Goal: Use online tool/utility: Utilize a website feature to perform a specific function

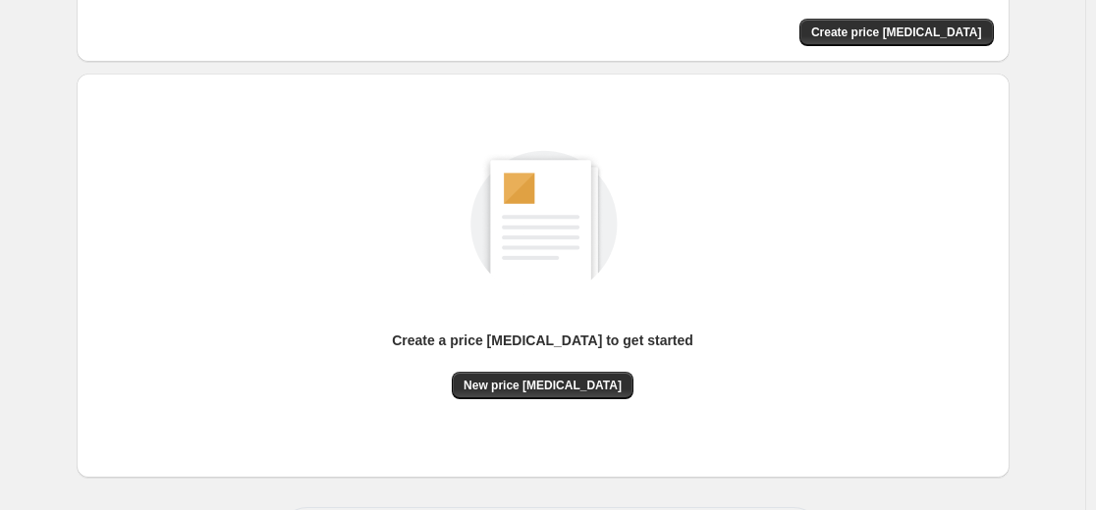
scroll to position [225, 0]
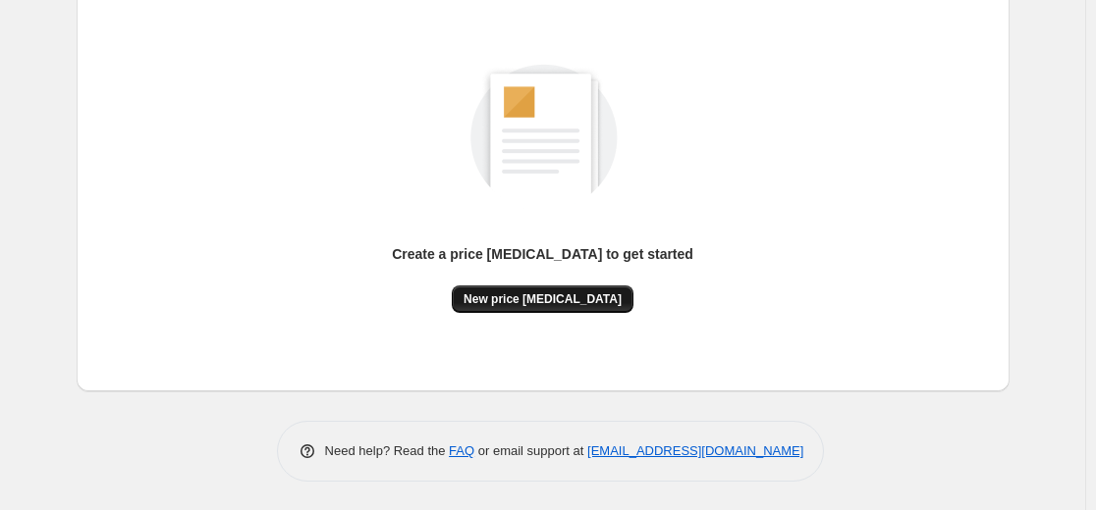
click at [545, 295] on span "New price change job" at bounding box center [542, 300] width 158 height 16
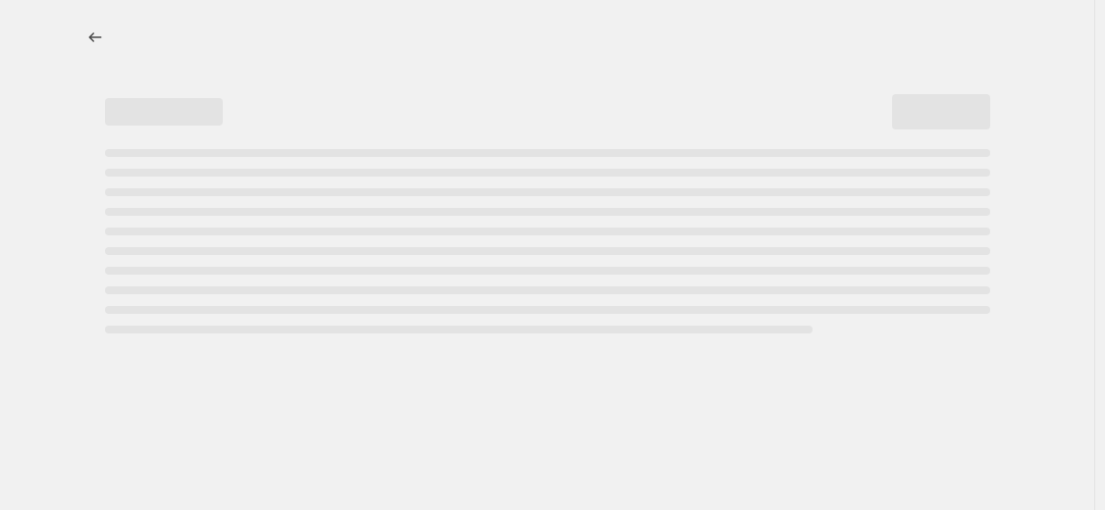
select select "percentage"
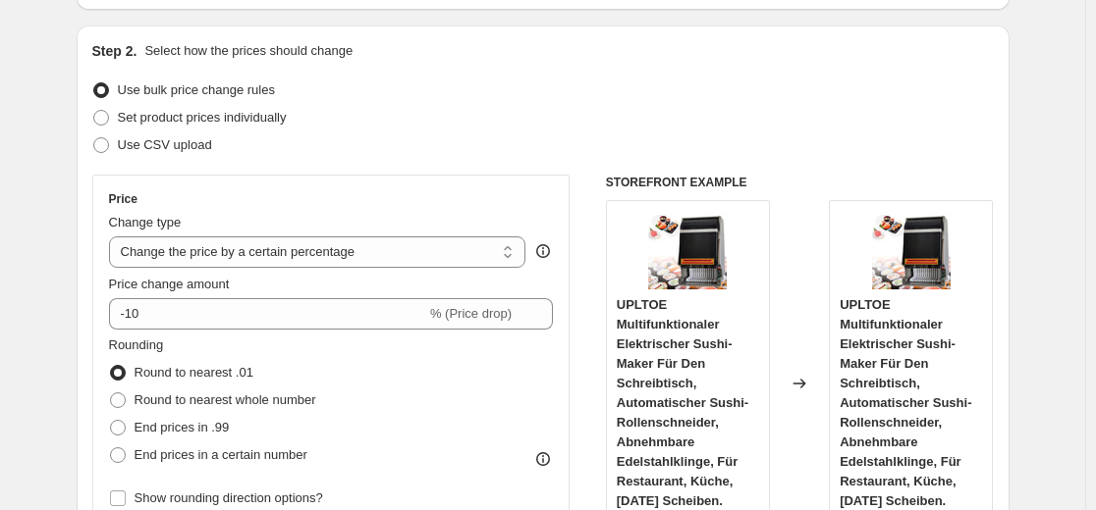
scroll to position [187, 0]
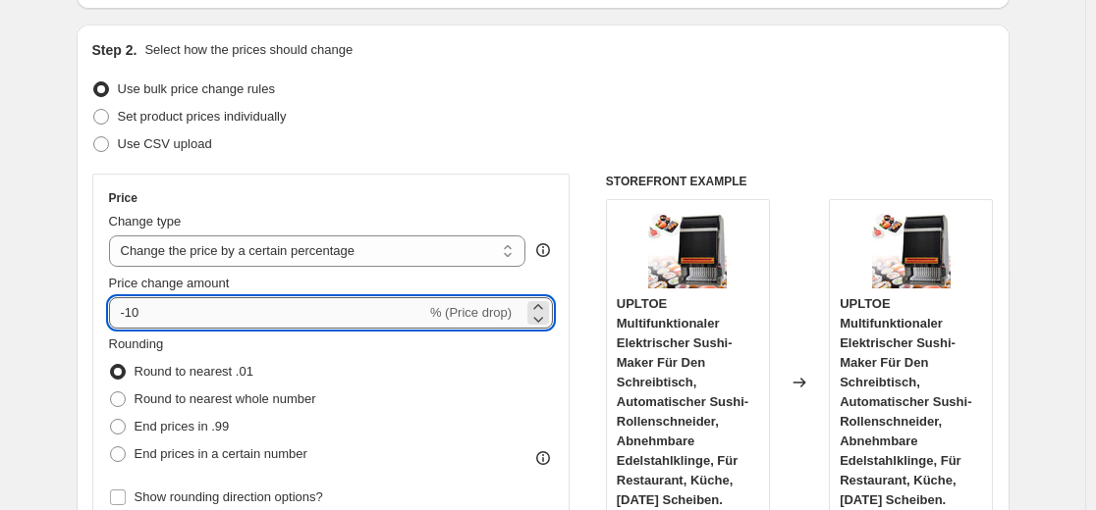
click at [296, 320] on input "-10" at bounding box center [267, 312] width 317 height 31
type input "-1"
type input "-35"
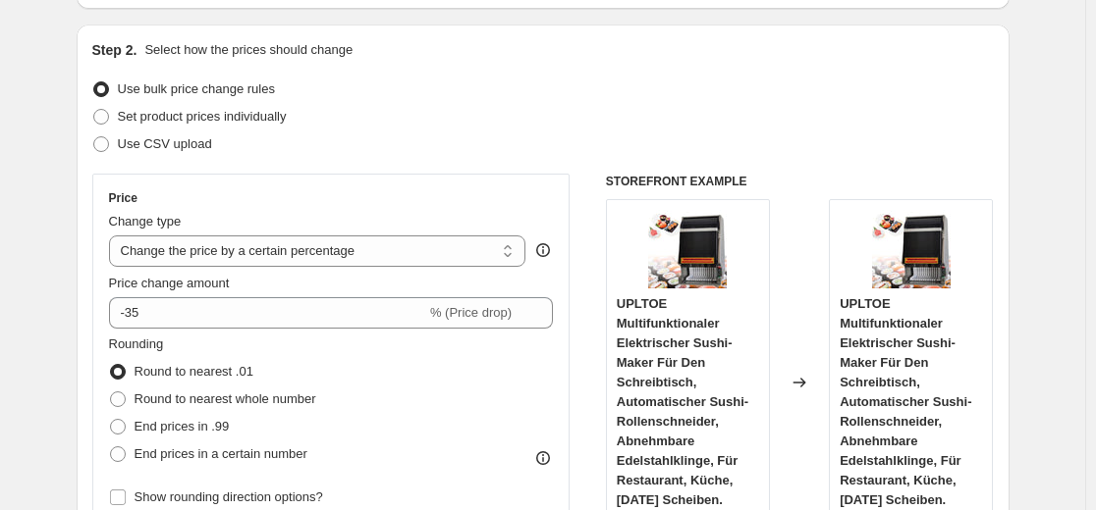
click at [394, 160] on div "Step 2. Select how the prices should change Use bulk price change rules Set pro…" at bounding box center [542, 369] width 901 height 658
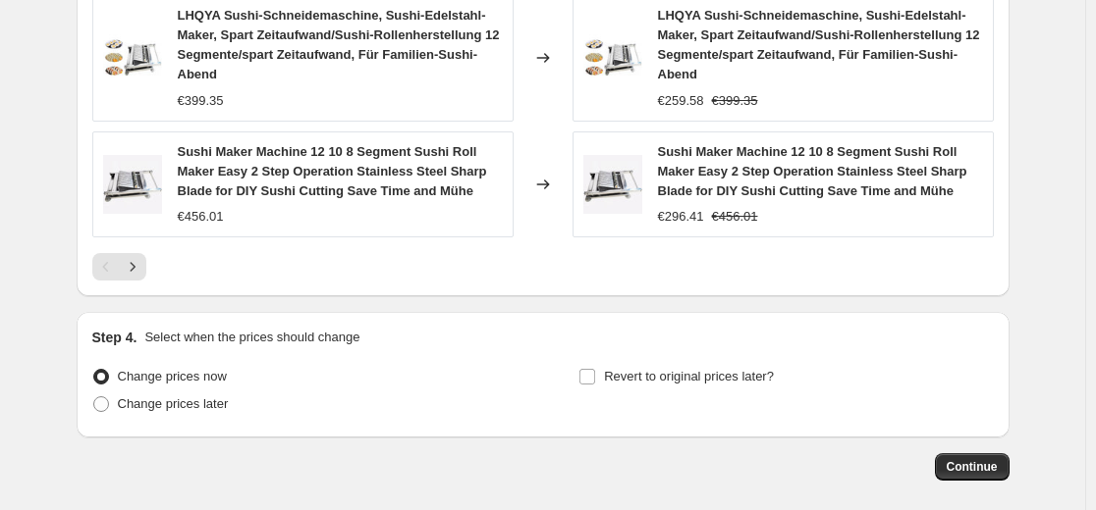
scroll to position [1641, 0]
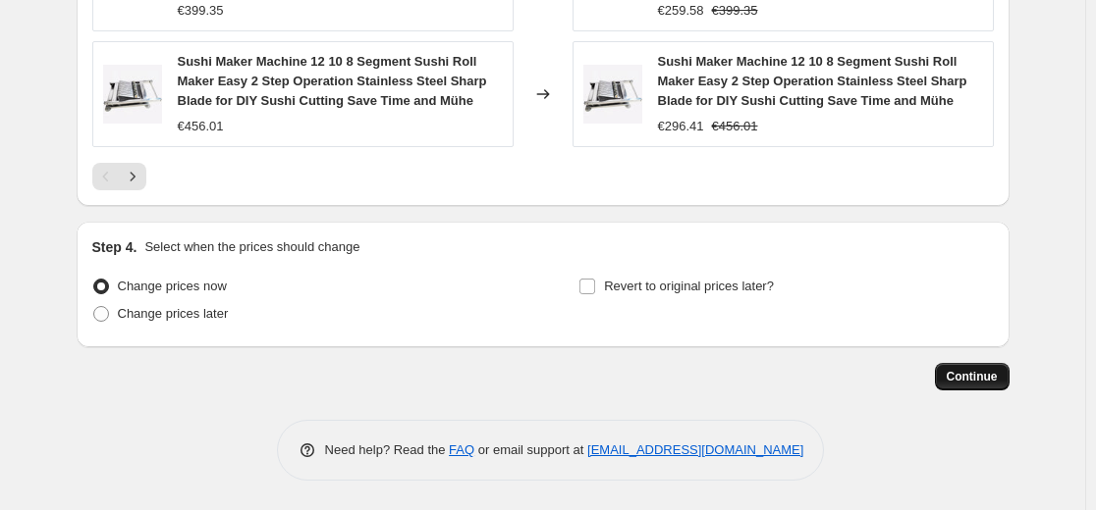
click at [969, 387] on button "Continue" at bounding box center [972, 376] width 75 height 27
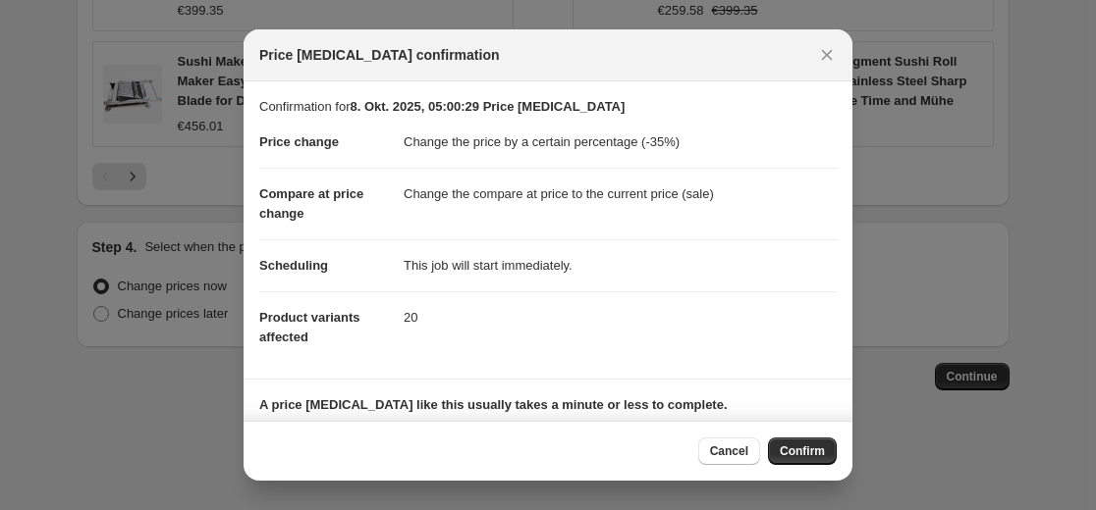
drag, startPoint x: 820, startPoint y: 462, endPoint x: 901, endPoint y: 302, distance: 179.6
click at [901, 302] on div at bounding box center [548, 255] width 1096 height 510
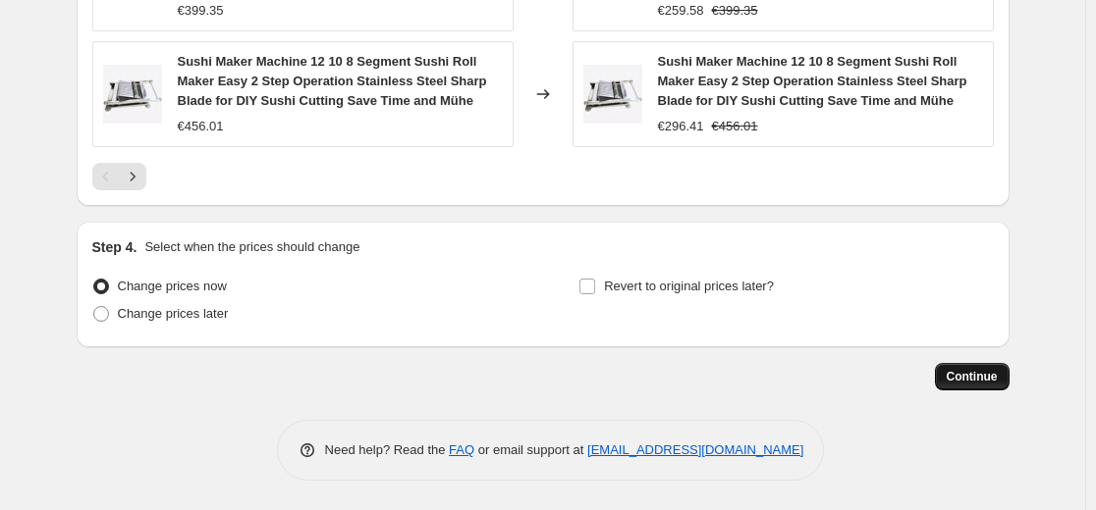
click at [984, 363] on button "Continue" at bounding box center [972, 376] width 75 height 27
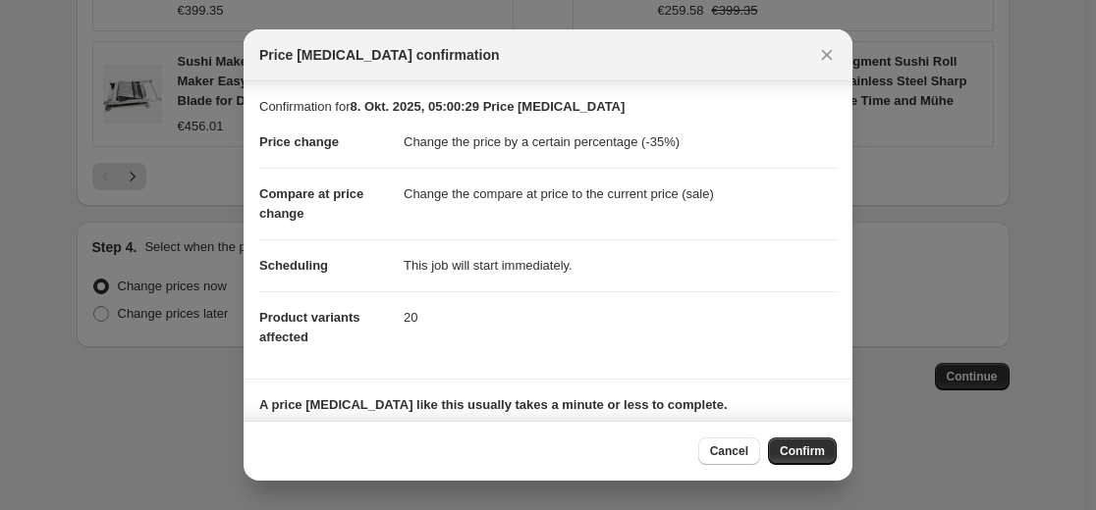
scroll to position [134, 0]
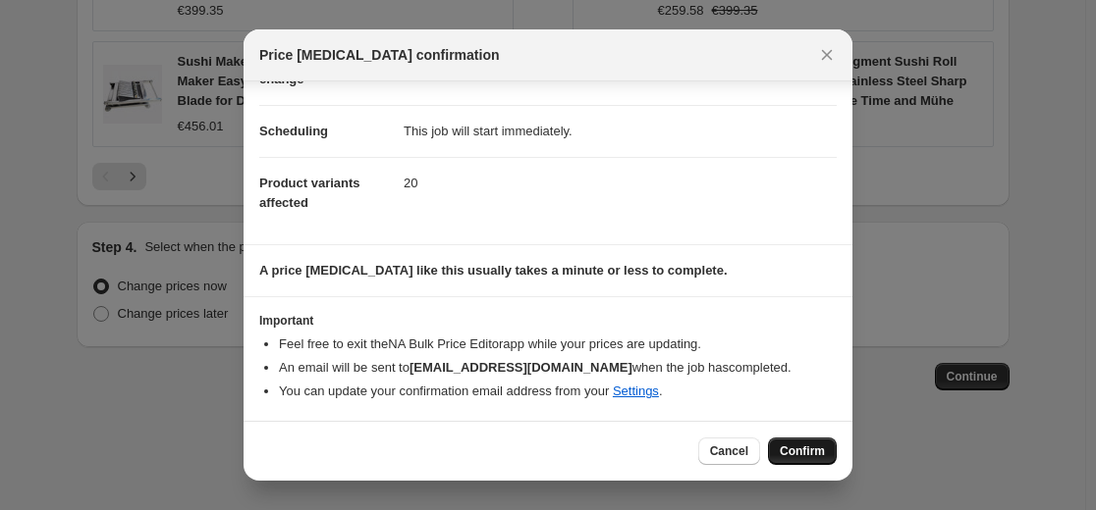
click at [829, 453] on button "Confirm" at bounding box center [802, 451] width 69 height 27
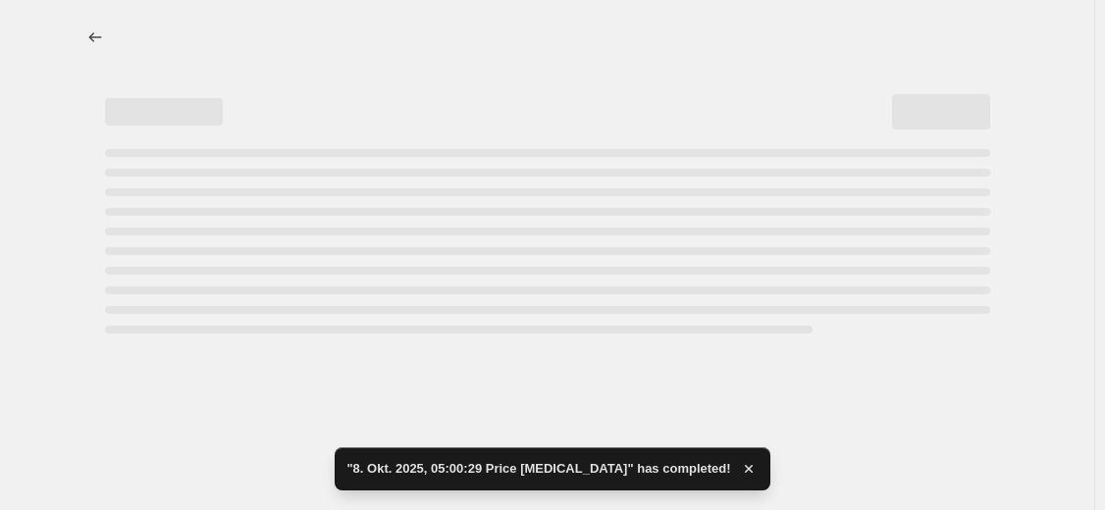
select select "percentage"
